Goal: Information Seeking & Learning: Check status

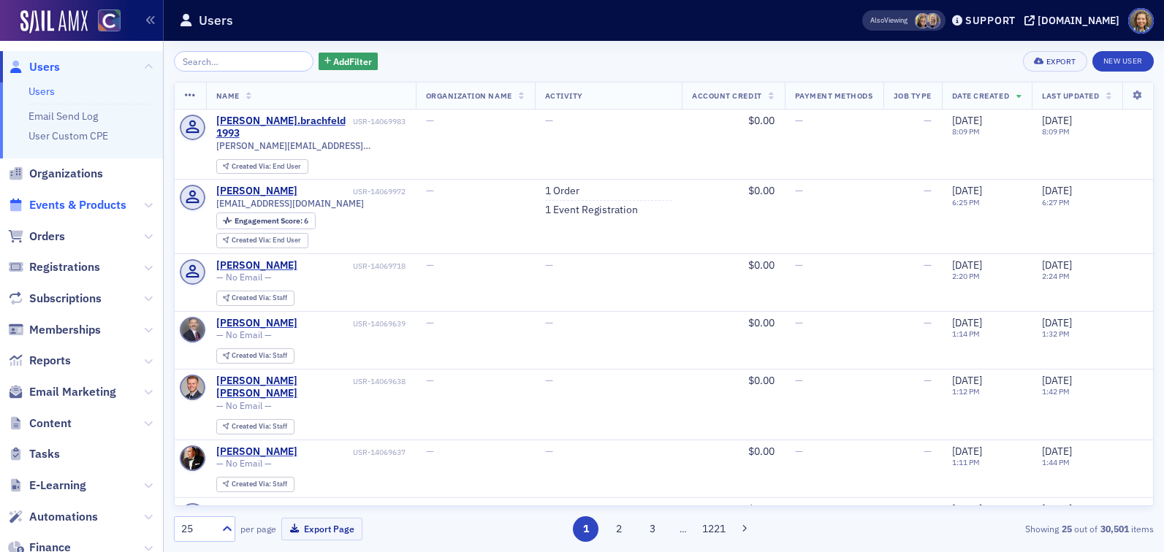
click at [66, 210] on span "Events & Products" at bounding box center [77, 205] width 97 height 16
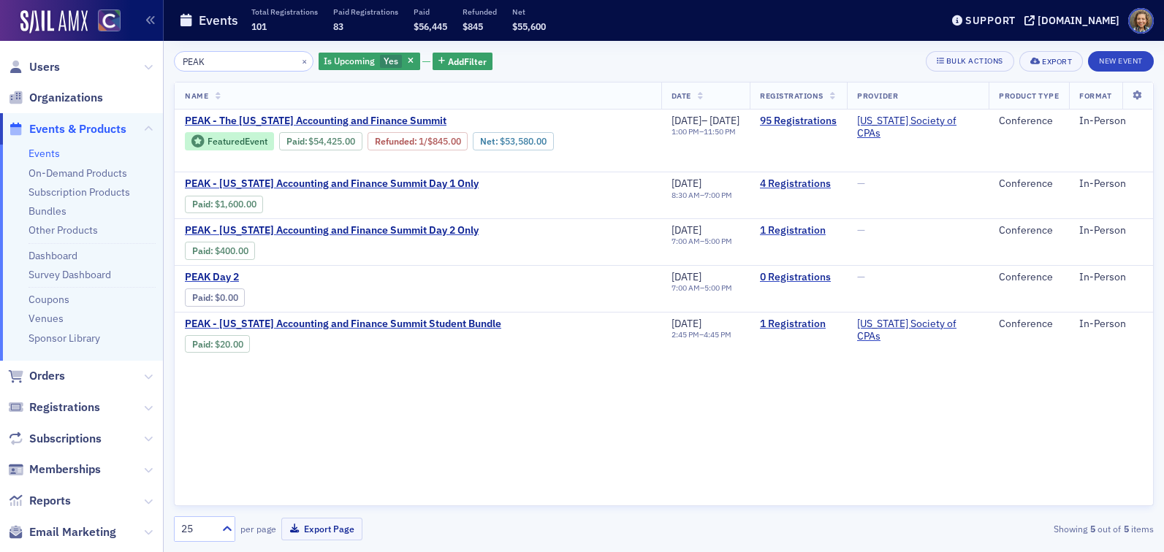
drag, startPoint x: 219, startPoint y: 64, endPoint x: 132, endPoint y: 51, distance: 87.9
click at [132, 51] on div "Users Organizations Events & Products Events On-Demand Products Subscription Pr…" at bounding box center [582, 276] width 1164 height 552
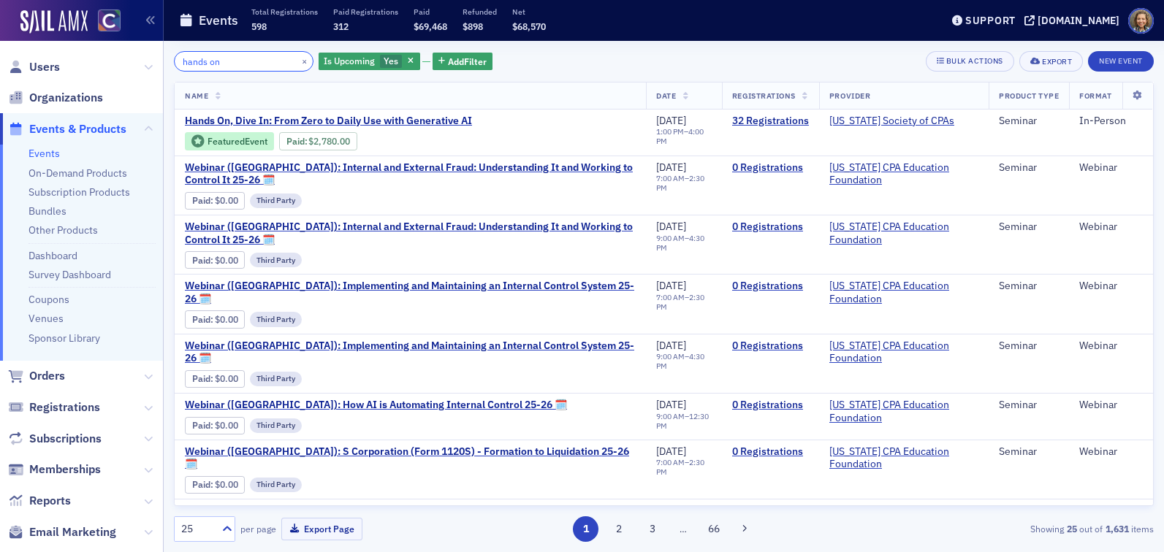
drag, startPoint x: 239, startPoint y: 61, endPoint x: 83, endPoint y: 36, distance: 157.6
click at [83, 36] on div "Users Organizations Events & Products Events On-Demand Products Subscription Pr…" at bounding box center [582, 276] width 1164 height 552
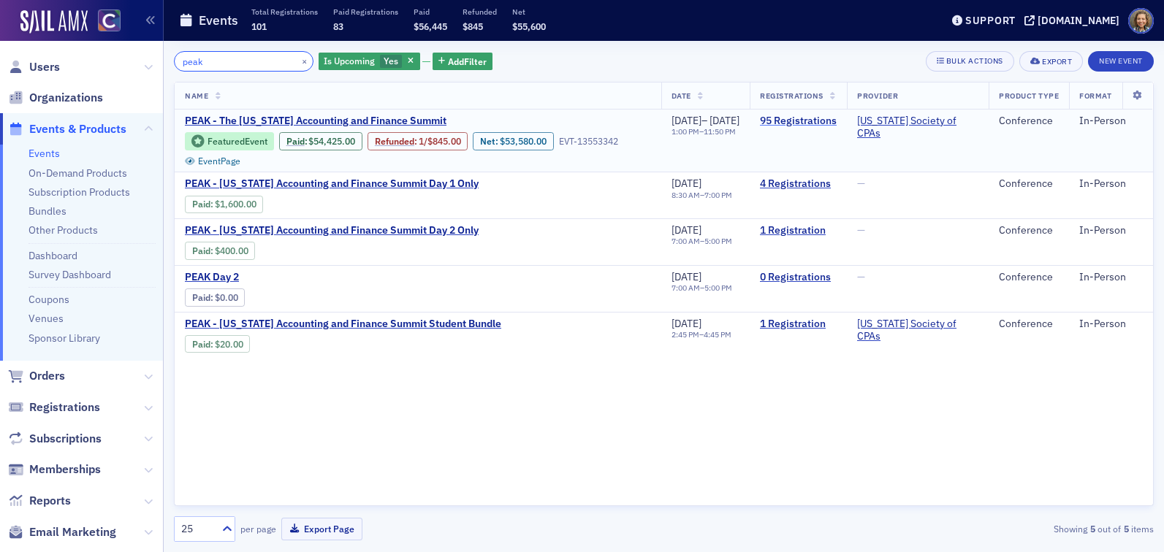
type input "peak"
click at [811, 118] on link "95 Registrations" at bounding box center [798, 121] width 77 height 13
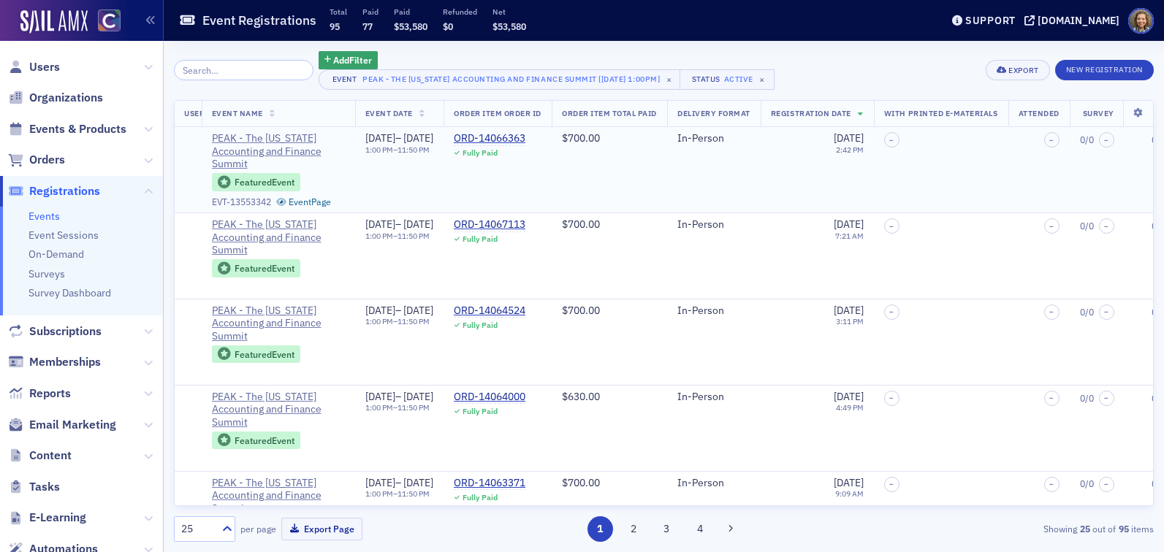
scroll to position [0, 233]
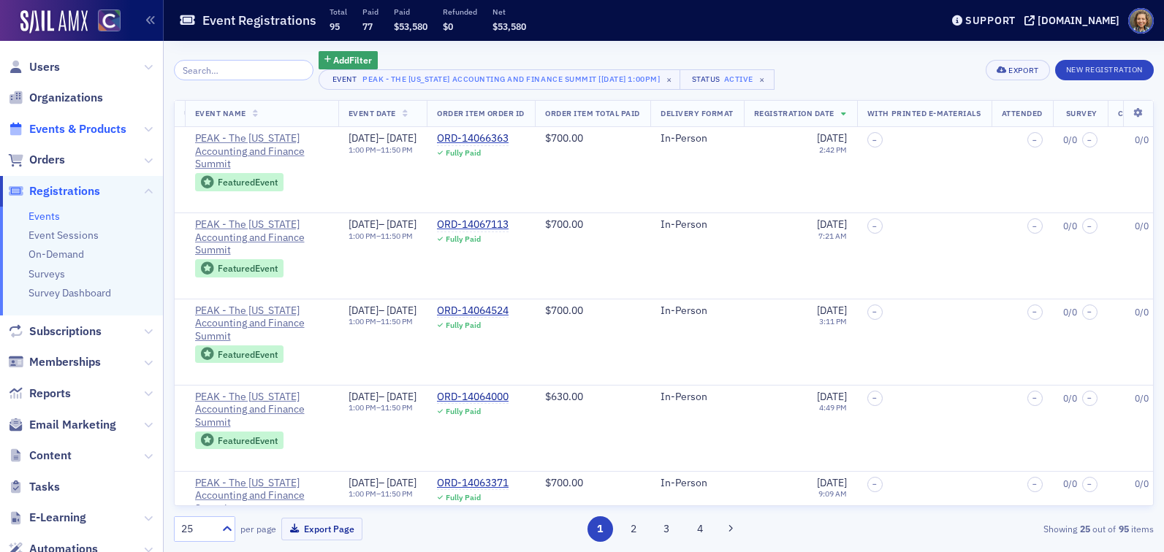
click at [80, 129] on span "Events & Products" at bounding box center [77, 129] width 97 height 16
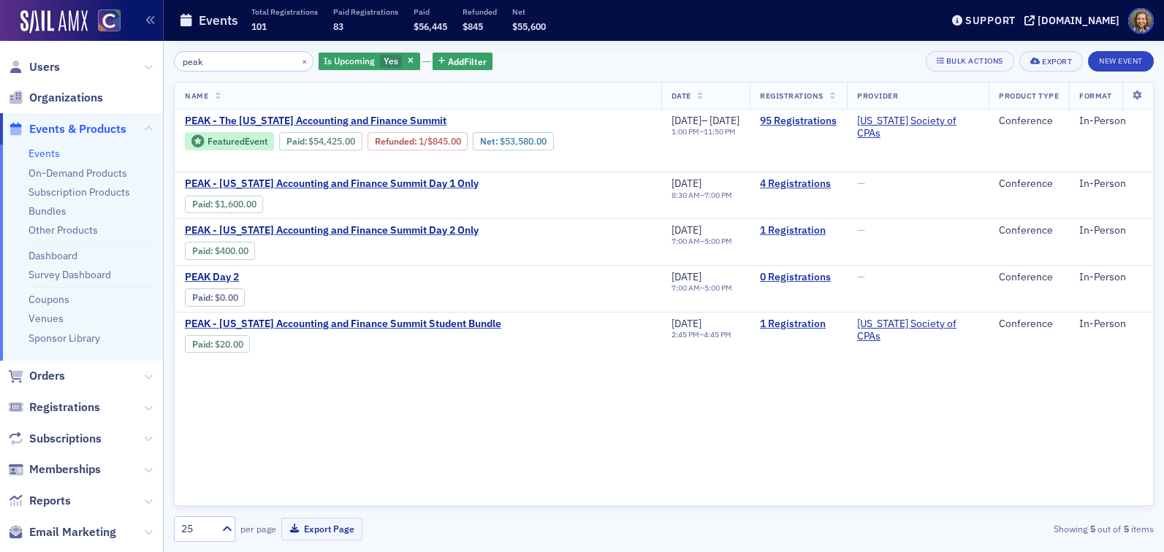
drag, startPoint x: 233, startPoint y: 60, endPoint x: 89, endPoint y: 34, distance: 146.3
click at [89, 34] on div "Users Organizations Events & Products Events On-Demand Products Subscription Pr…" at bounding box center [582, 276] width 1164 height 552
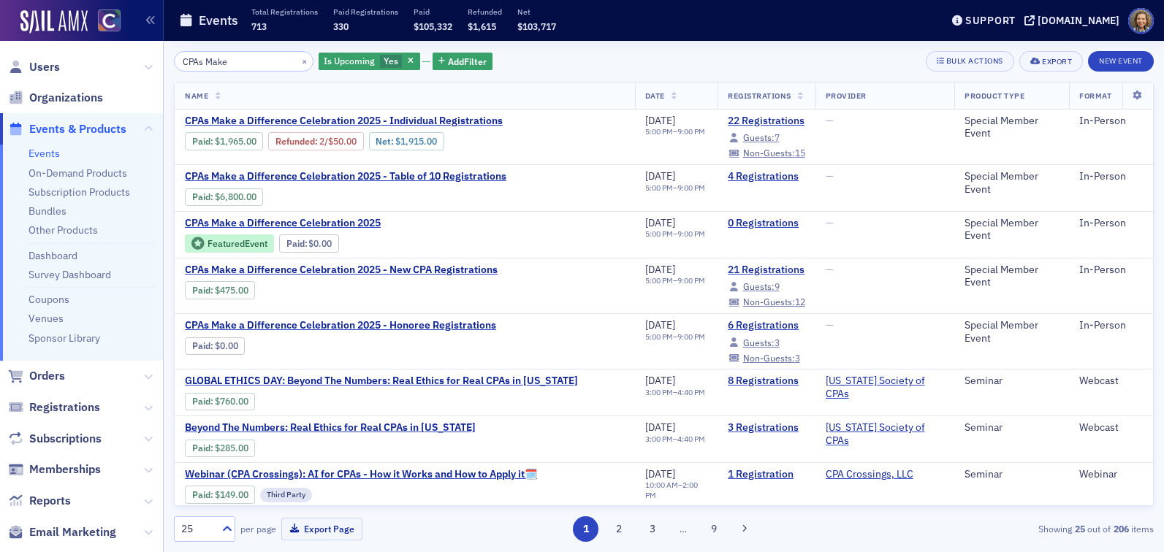
type input "CPAs Make"
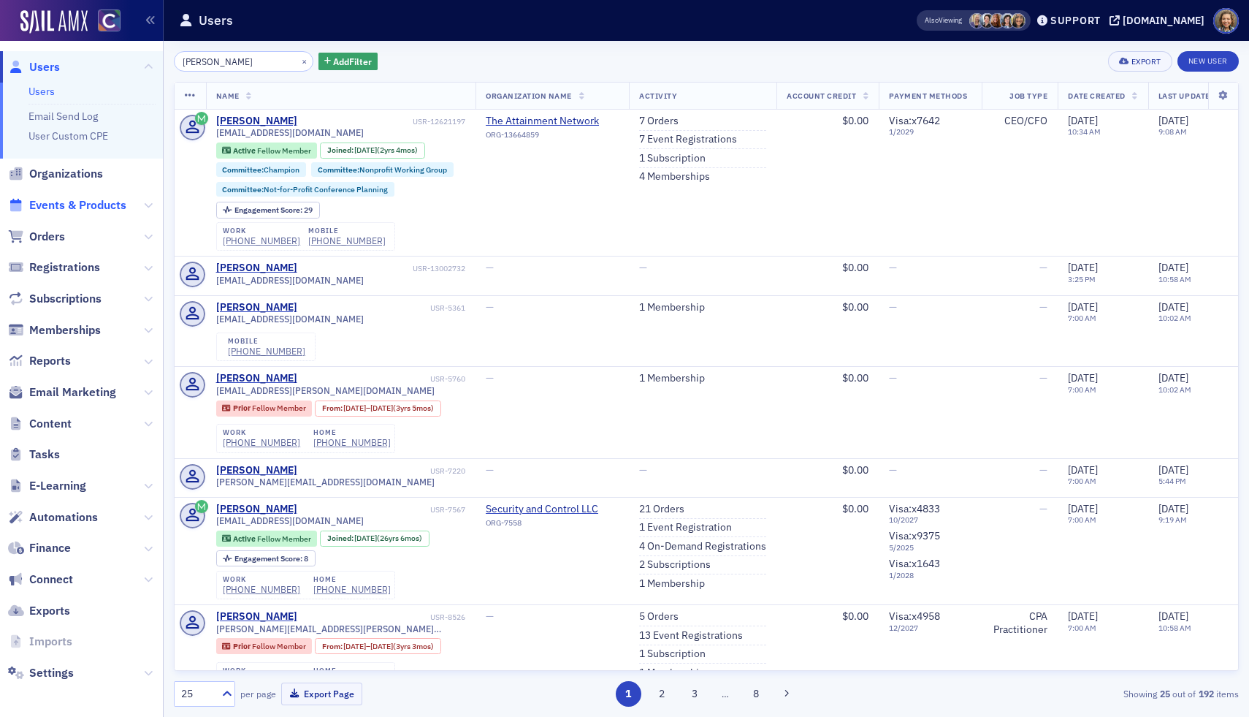
click at [56, 208] on span "Events & Products" at bounding box center [77, 205] width 97 height 16
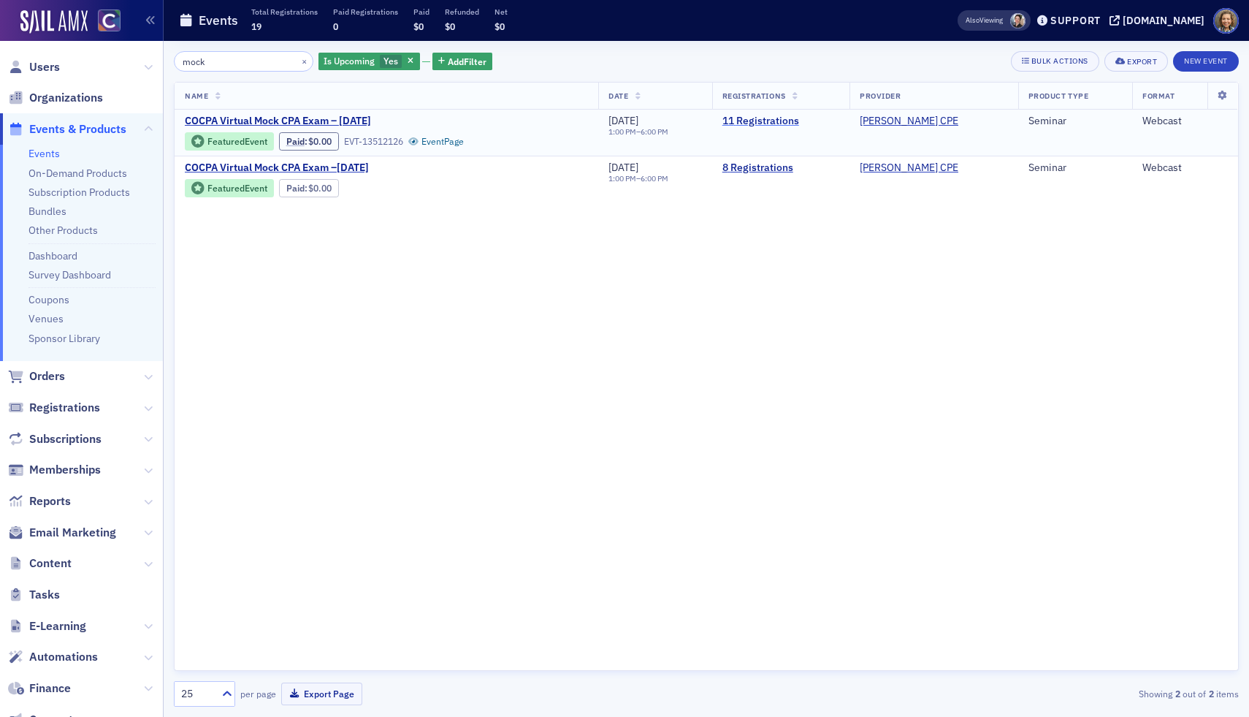
type input "mock"
click at [784, 123] on link "11 Registrations" at bounding box center [780, 121] width 117 height 13
